Goal: Ask a question

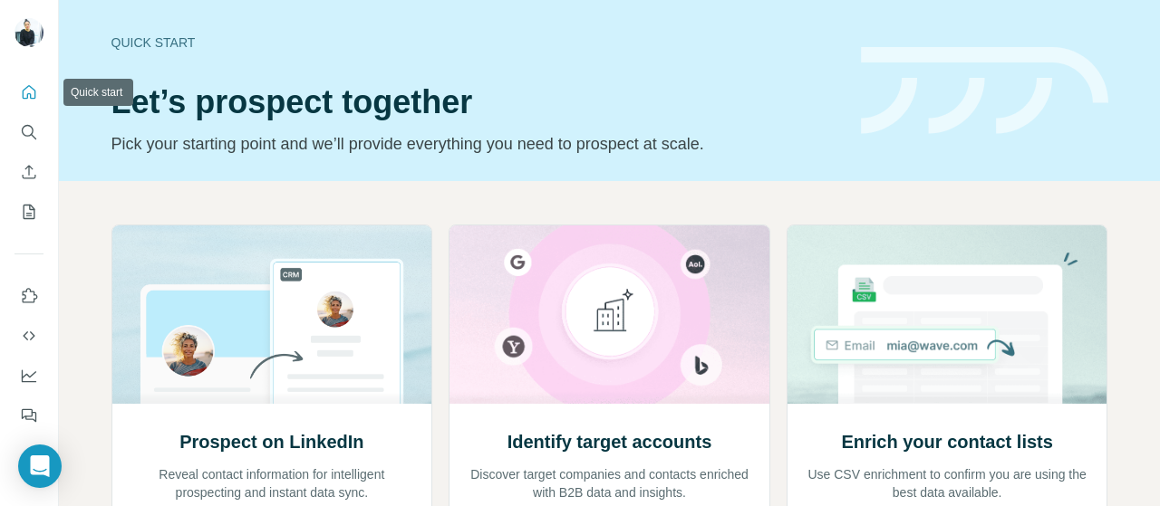
click at [31, 84] on icon "Quick start" at bounding box center [29, 92] width 18 height 18
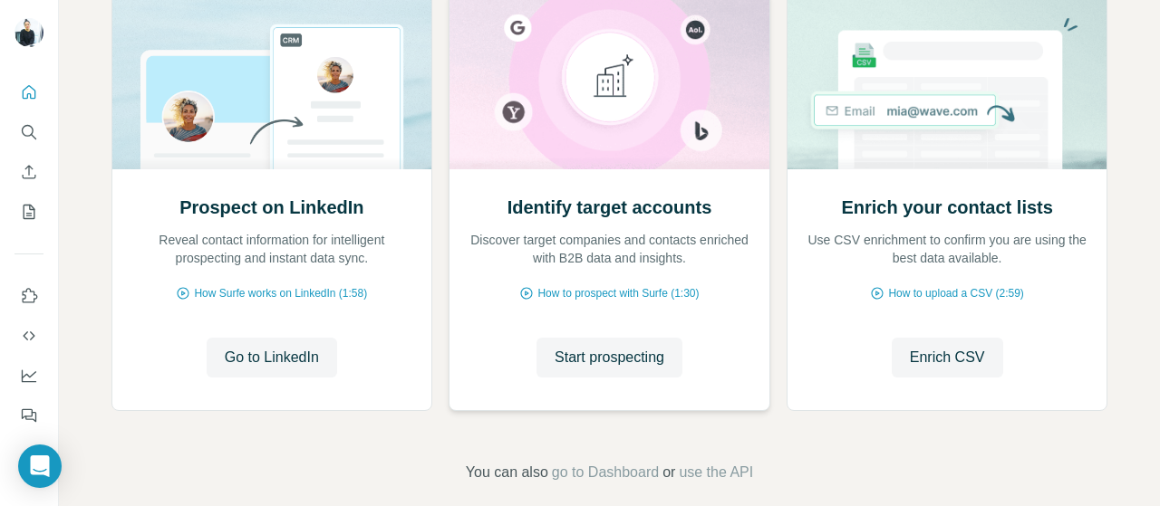
scroll to position [255, 0]
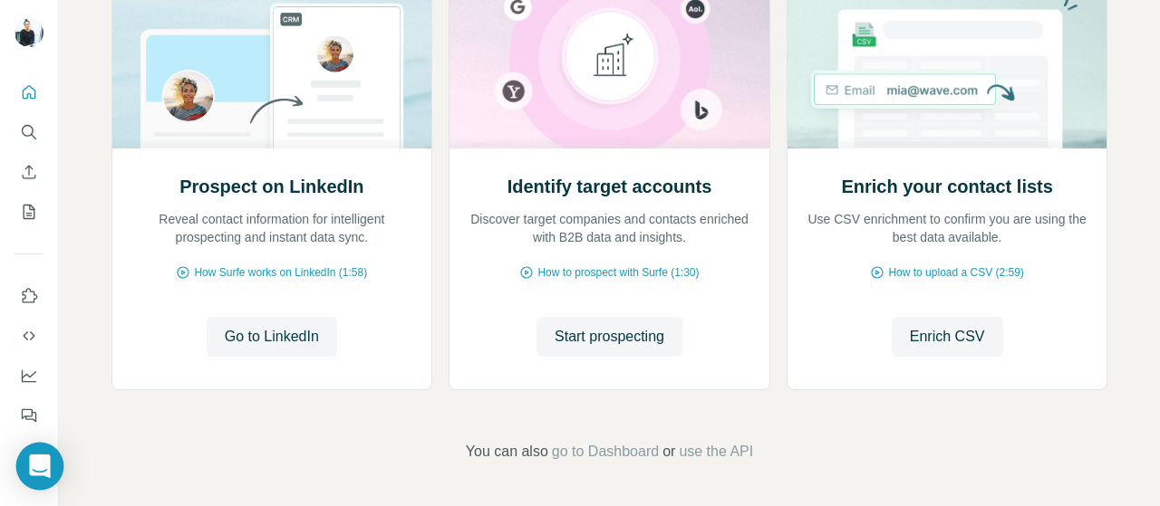
click at [42, 470] on icon "Open Intercom Messenger" at bounding box center [39, 467] width 21 height 24
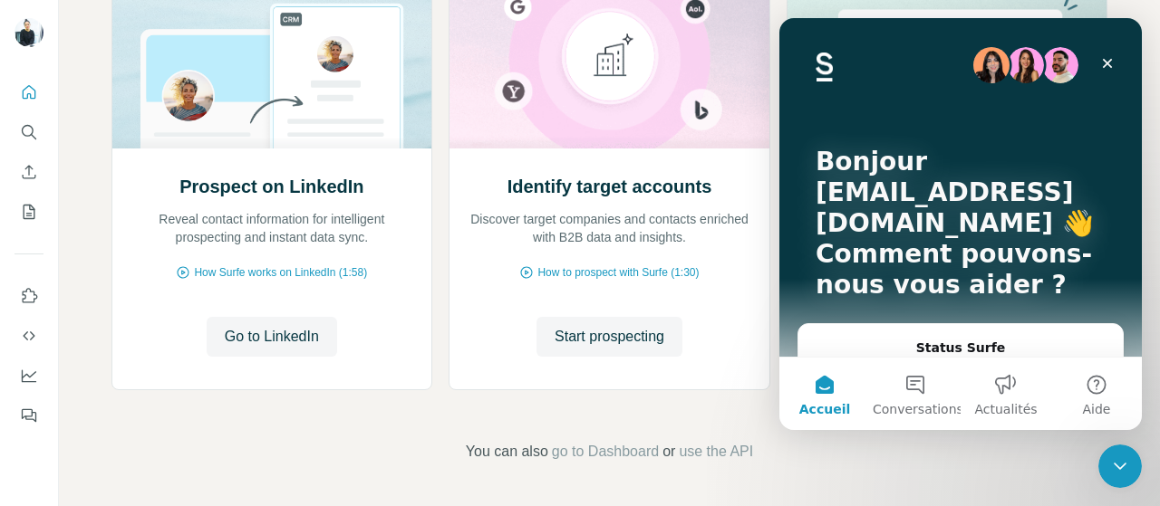
scroll to position [0, 0]
click at [902, 399] on button "Conversations" at bounding box center [915, 394] width 91 height 72
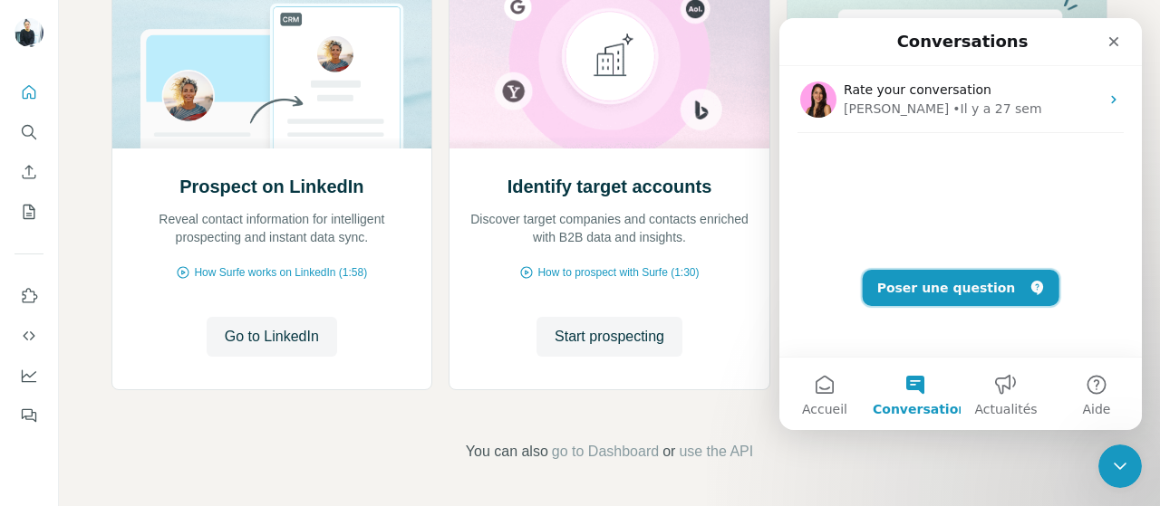
click at [1029, 289] on icon "Poser une question" at bounding box center [1036, 288] width 14 height 14
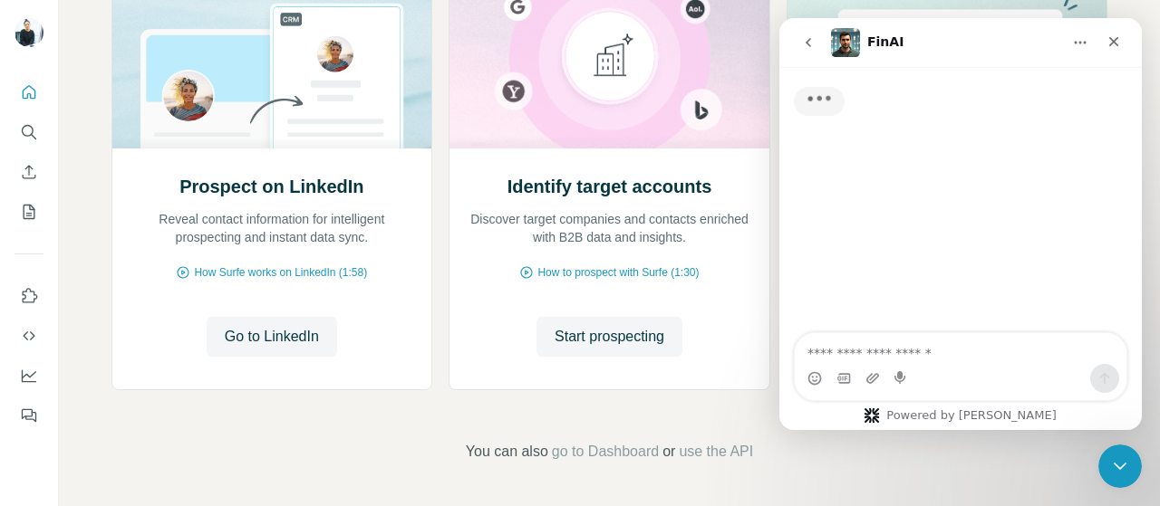
click at [899, 352] on textarea "Posez une question..." at bounding box center [960, 348] width 332 height 31
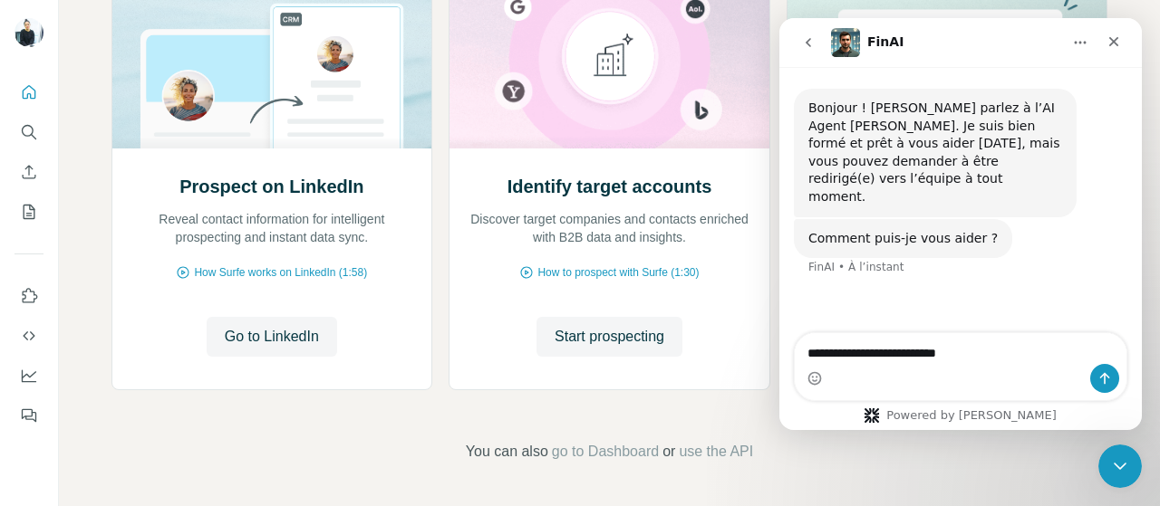
type textarea "**********"
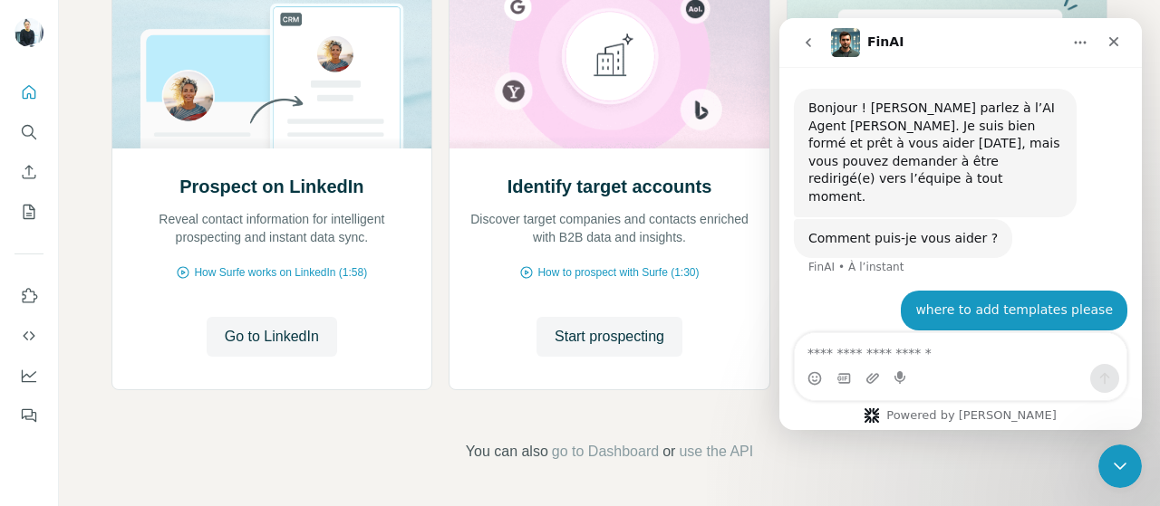
click at [916, 347] on textarea "Envoyer un message..." at bounding box center [960, 348] width 332 height 31
type textarea "**********"
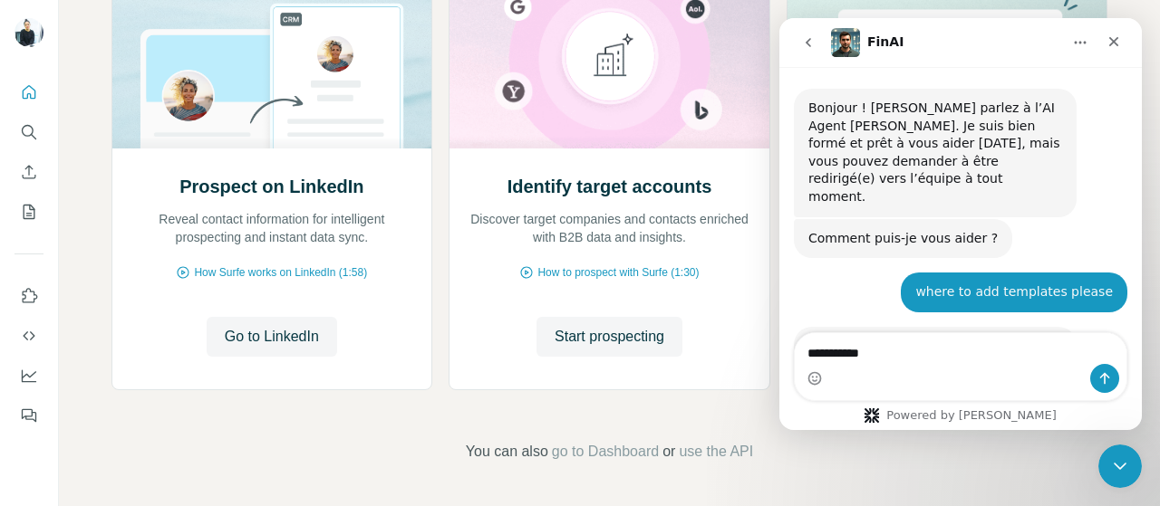
scroll to position [87, 0]
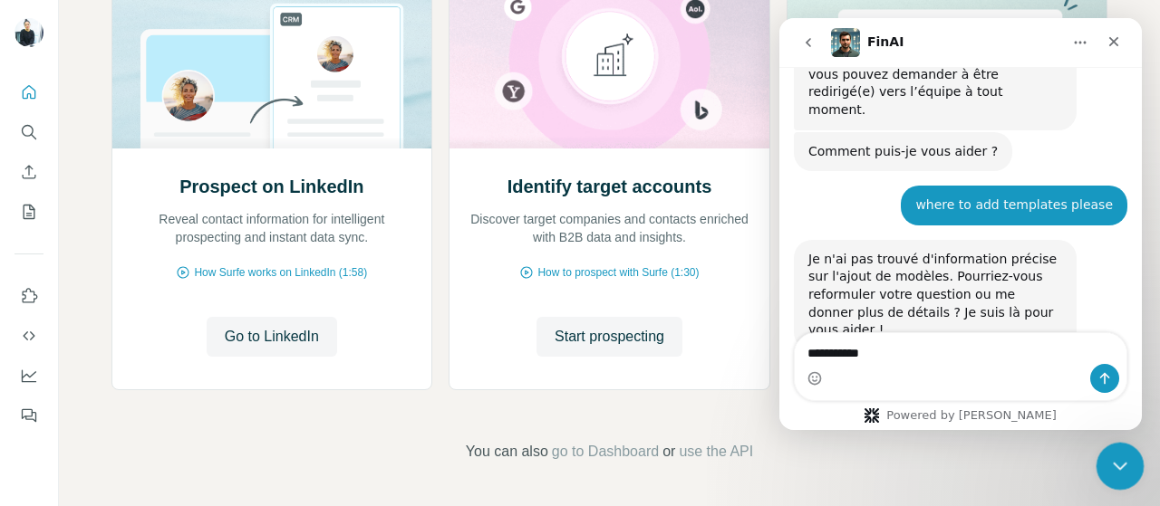
click at [1125, 476] on div "Fermer le Messenger Intercom" at bounding box center [1116, 463] width 43 height 43
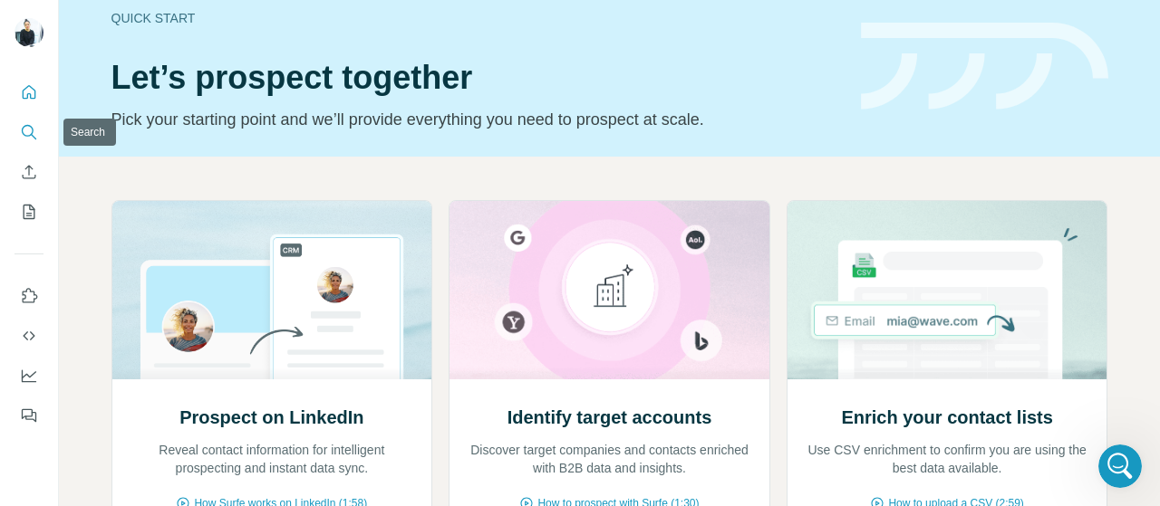
scroll to position [0, 0]
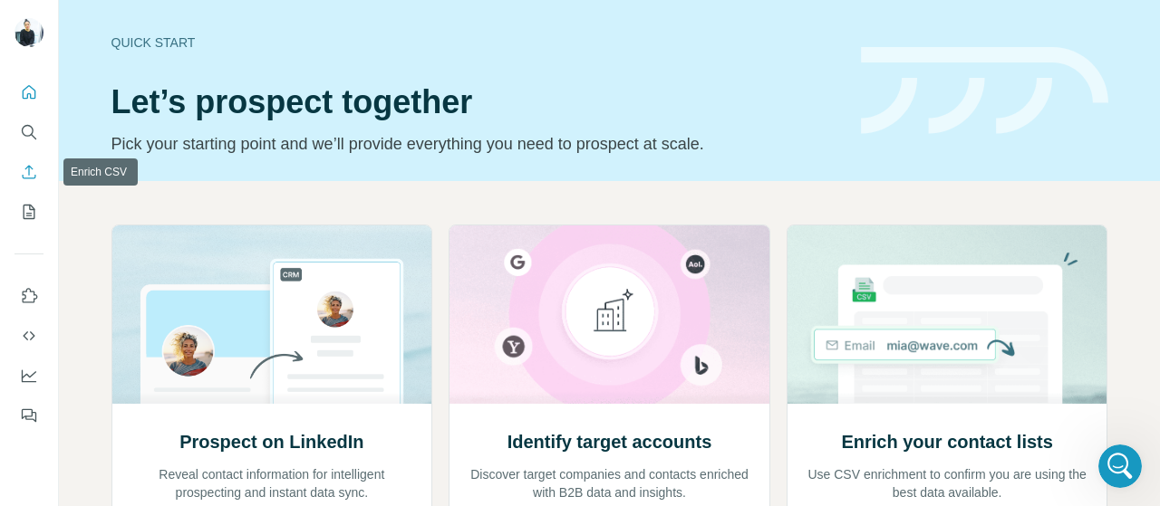
click at [29, 177] on icon "Enrich CSV" at bounding box center [29, 172] width 18 height 18
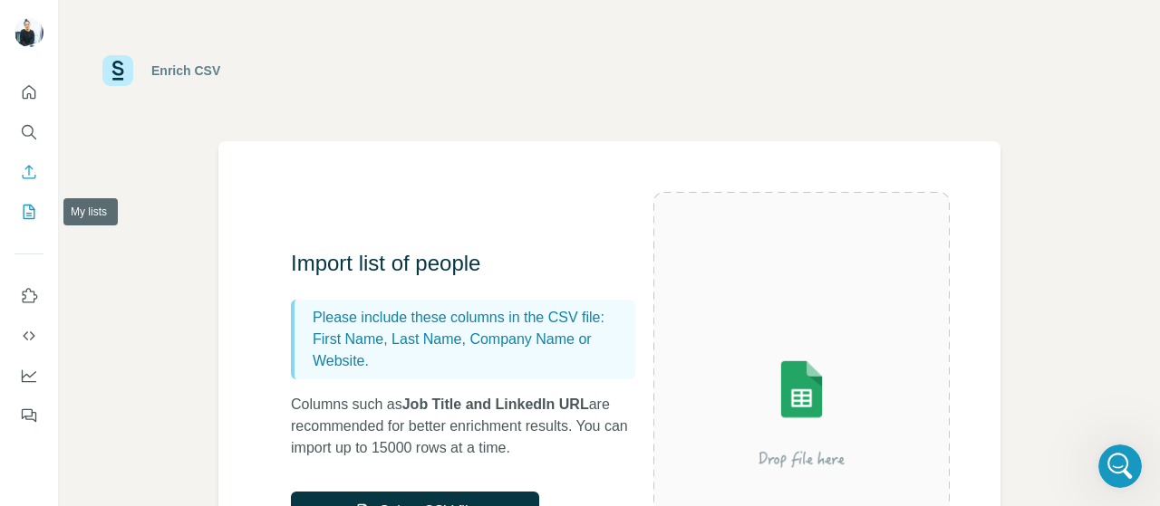
click at [31, 209] on icon "My lists" at bounding box center [30, 211] width 9 height 12
